Goal: Book appointment/travel/reservation

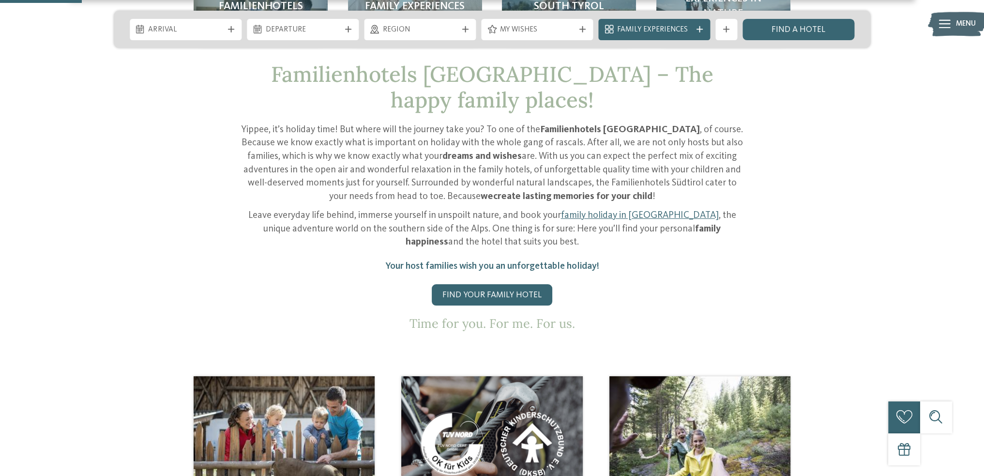
scroll to position [339, 0]
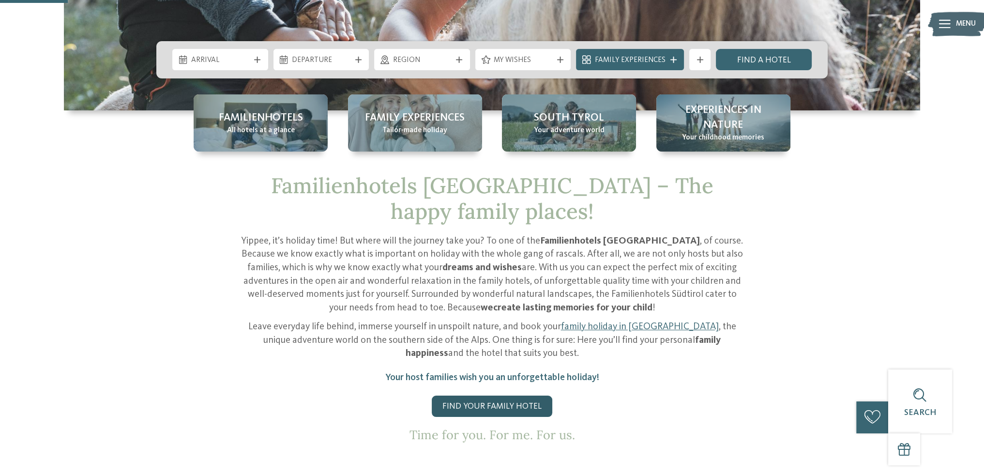
click at [477, 395] on link "Find your family hotel" at bounding box center [492, 405] width 121 height 21
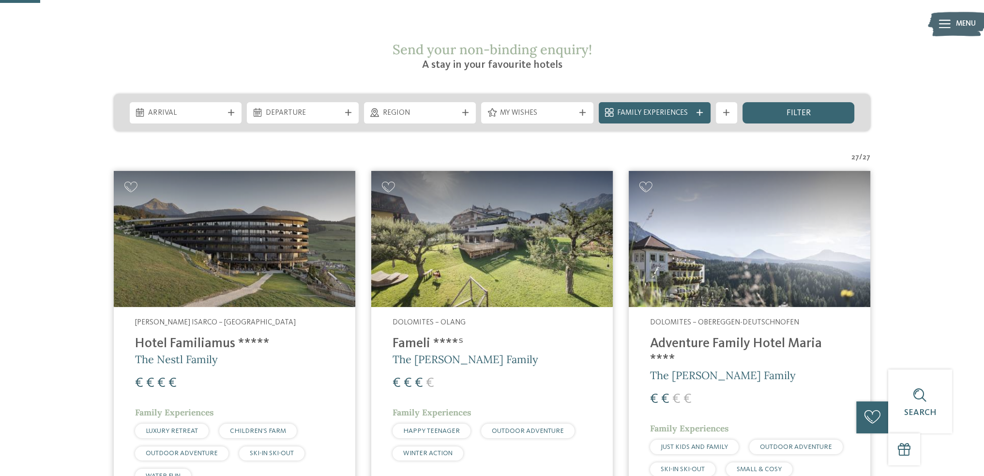
scroll to position [194, 0]
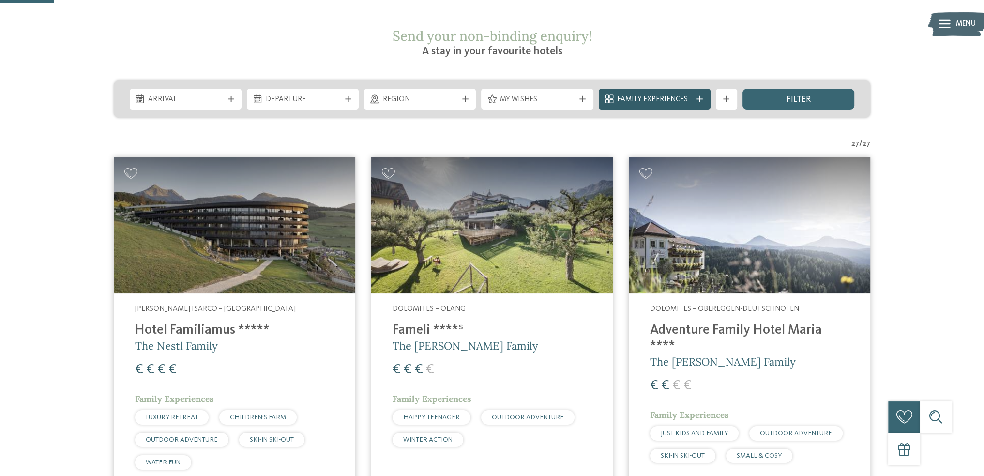
click at [700, 96] on icon at bounding box center [699, 99] width 6 height 6
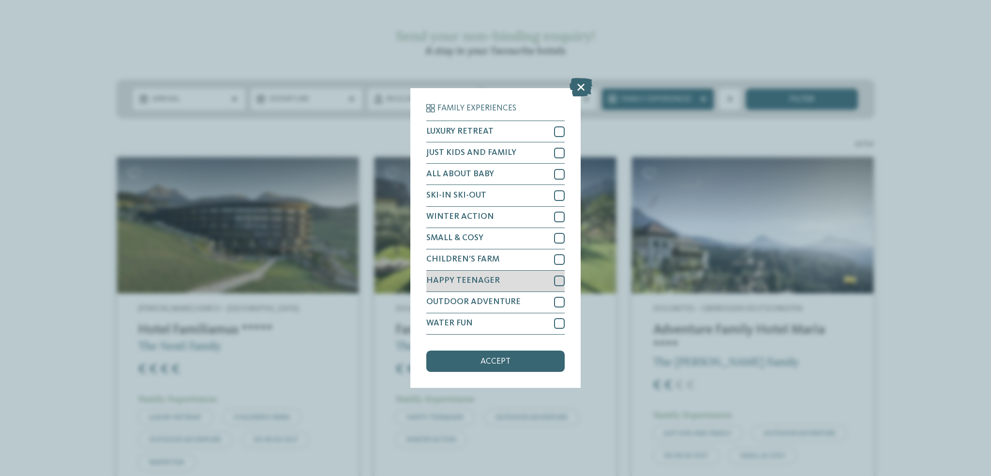
click at [558, 279] on div at bounding box center [559, 280] width 11 height 11
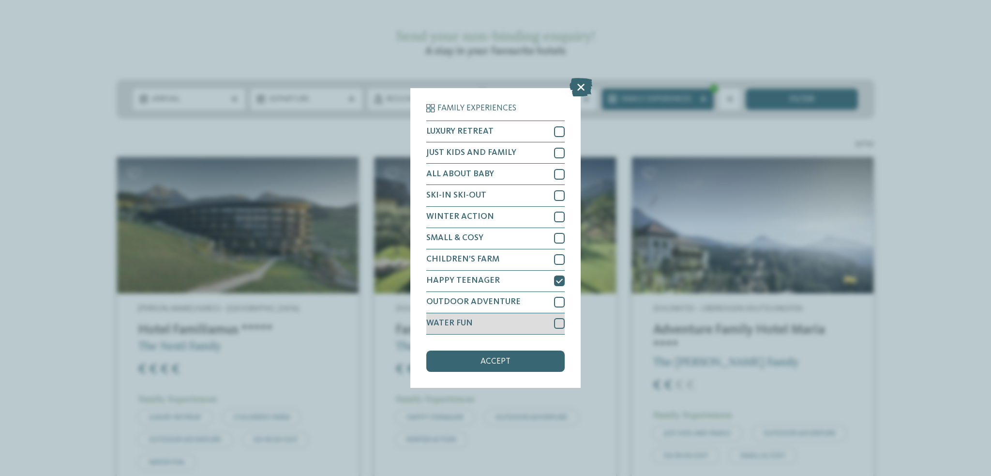
click at [558, 323] on div at bounding box center [559, 323] width 11 height 11
click at [490, 358] on span "accept" at bounding box center [496, 361] width 30 height 9
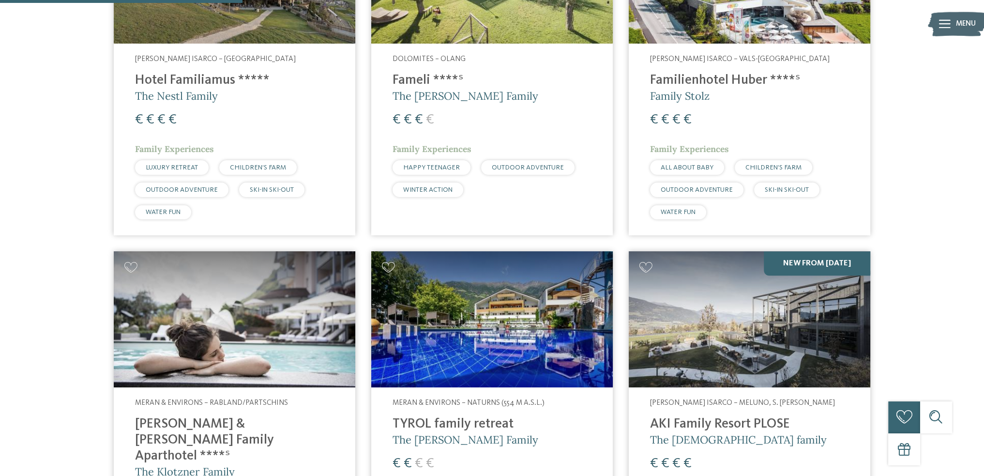
scroll to position [523, 0]
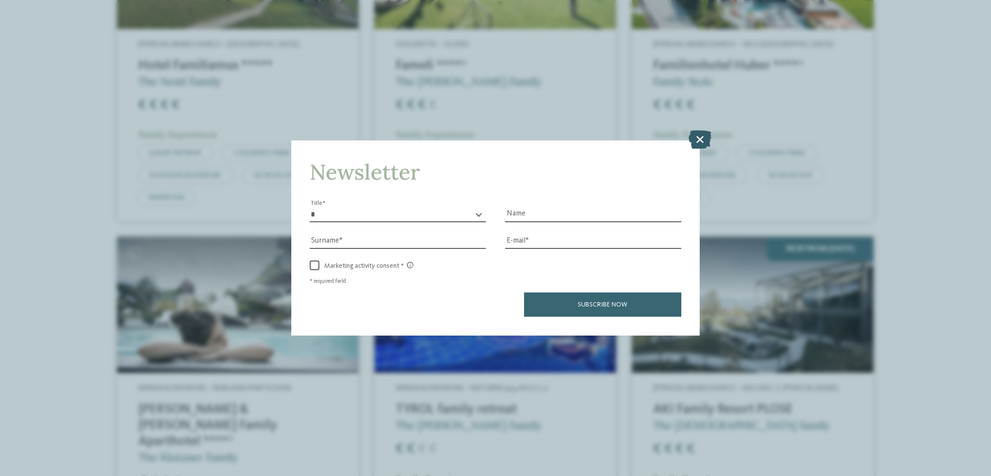
click at [695, 138] on icon at bounding box center [700, 139] width 23 height 18
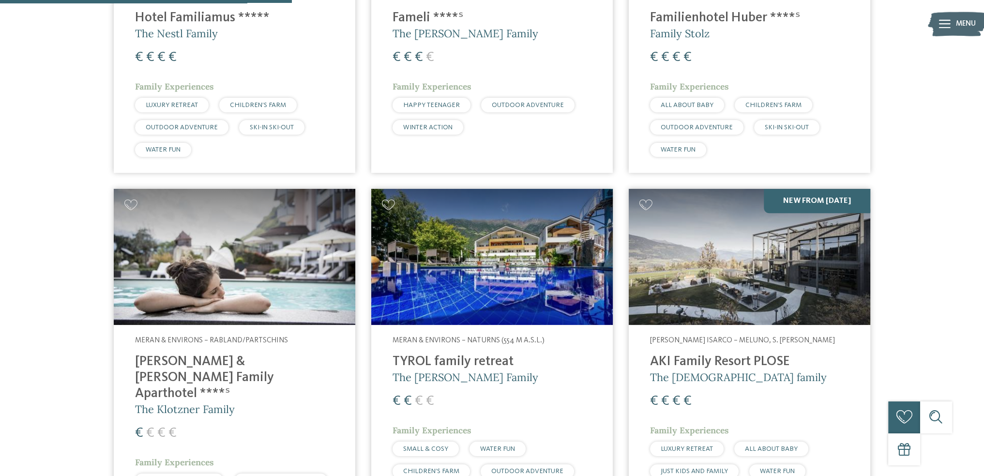
scroll to position [571, 0]
